Goal: Check status: Check status

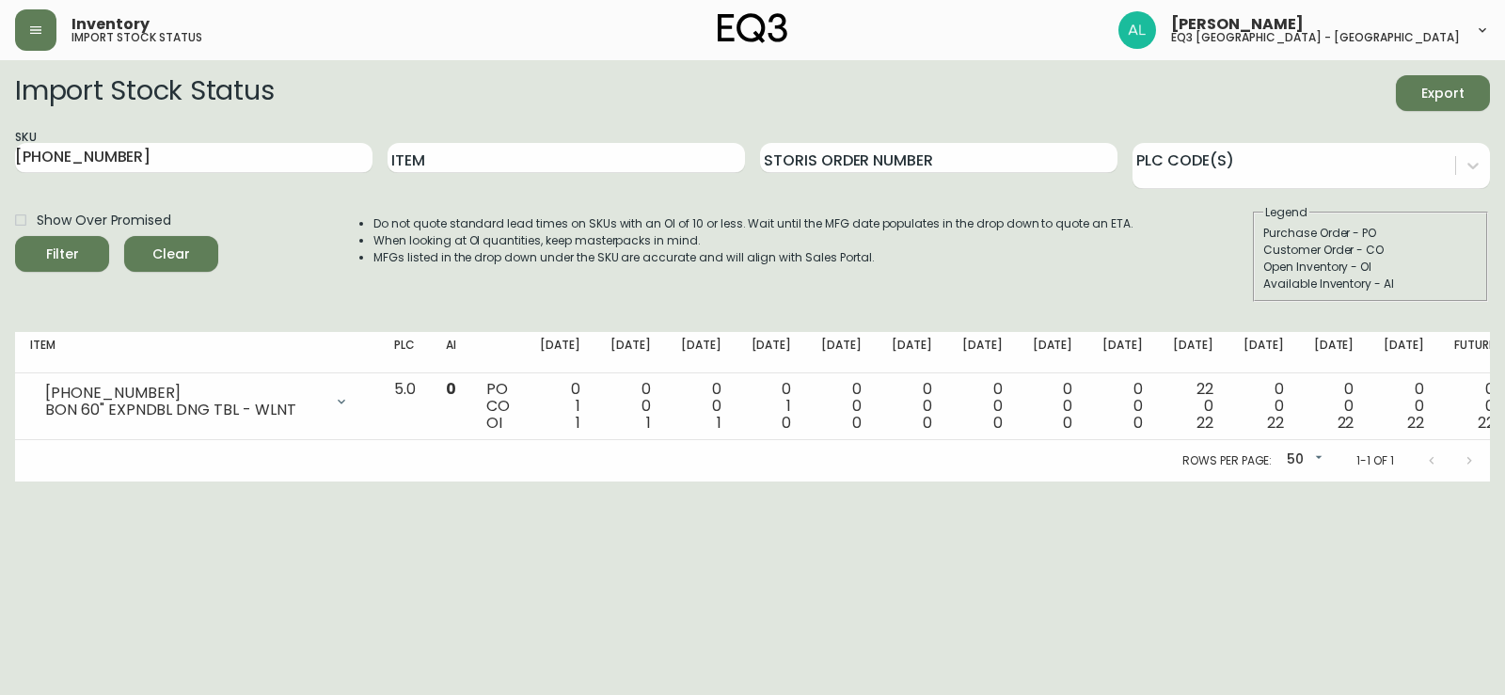
drag, startPoint x: 144, startPoint y: 164, endPoint x: 0, endPoint y: 131, distance: 147.6
click at [0, 140] on main "Import Stock Status Export SKU 3020-850-13 Item Storis Order Number PLC Code(s)…" at bounding box center [752, 270] width 1505 height 421
paste input "6080-0437"
click at [15, 236] on button "Filter" at bounding box center [62, 254] width 94 height 36
drag, startPoint x: 0, startPoint y: 150, endPoint x: 0, endPoint y: 107, distance: 42.3
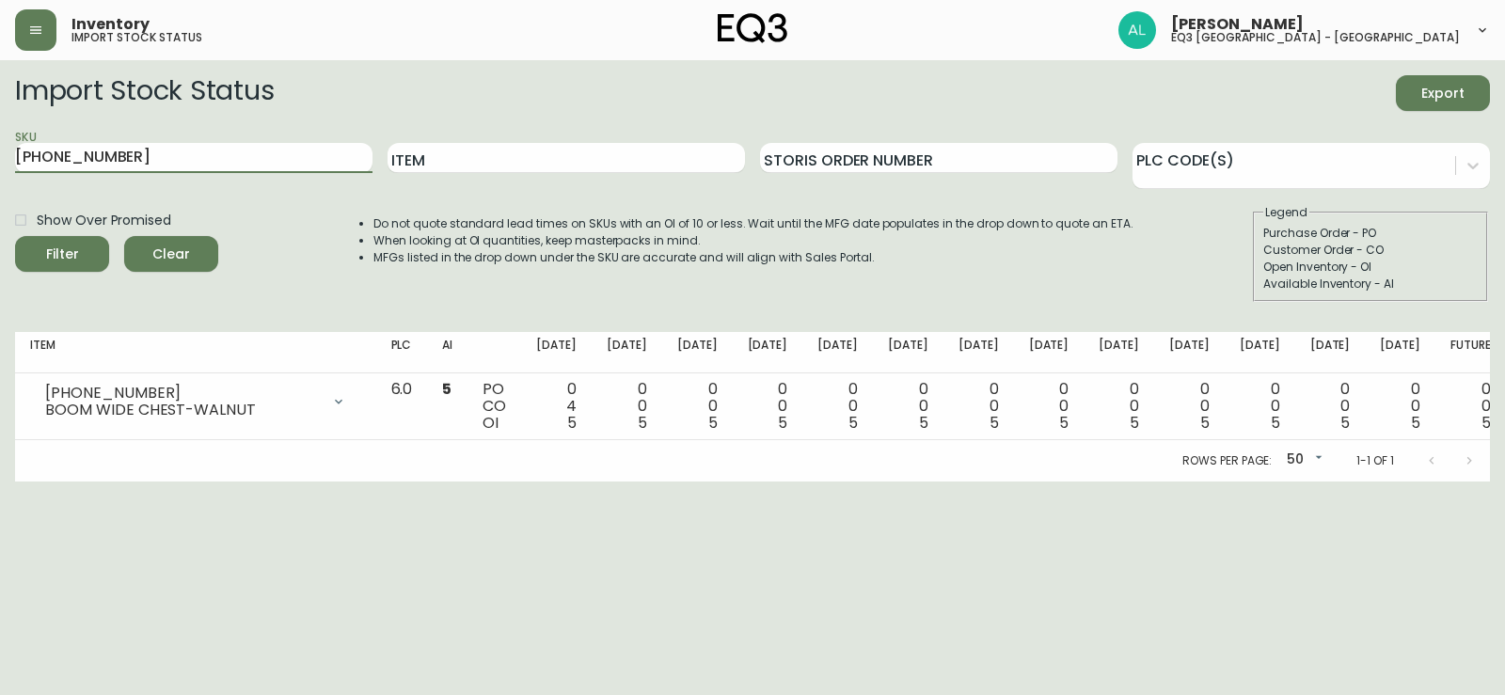
click at [0, 117] on main "Import Stock Status Export SKU 6080-0437-13 Item Storis Order Number PLC Code(s…" at bounding box center [752, 270] width 1505 height 421
paste input "7130-451-16"
type input "7130-451-16"
click at [15, 236] on button "Filter" at bounding box center [62, 254] width 94 height 36
